Goal: Check status: Check status

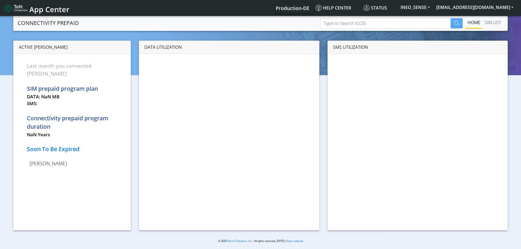
click at [344, 22] on div at bounding box center [260, 133] width 521 height 236
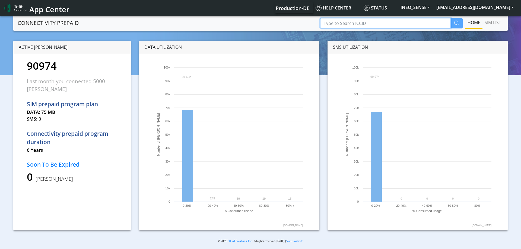
click at [344, 22] on input "Type to Search ICCID" at bounding box center [385, 23] width 131 height 10
paste input "89358151000028839051"
type input "89358151000028839051"
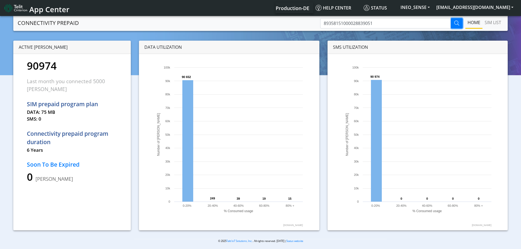
click at [459, 24] on button "button" at bounding box center [457, 23] width 12 height 10
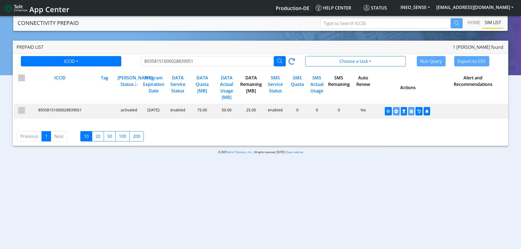
click at [176, 111] on div "enabled" at bounding box center [177, 111] width 24 height 8
drag, startPoint x: 176, startPoint y: 111, endPoint x: 181, endPoint y: 118, distance: 9.1
click at [176, 111] on div "enabled" at bounding box center [177, 111] width 24 height 8
click at [203, 195] on body "App Center Production-DE Help center Status INEO_SENSE [EMAIL_ADDRESS][DOMAIN_N…" at bounding box center [260, 133] width 521 height 236
click at [294, 59] on icon at bounding box center [291, 62] width 7 height 8
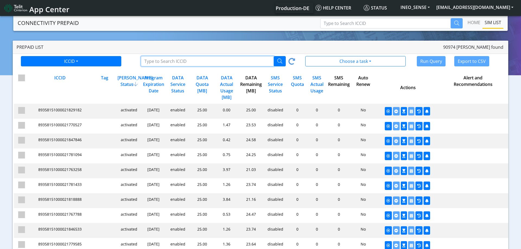
click at [221, 62] on input "Type to Search ICCID/Tag" at bounding box center [207, 61] width 133 height 10
